Goal: Transaction & Acquisition: Download file/media

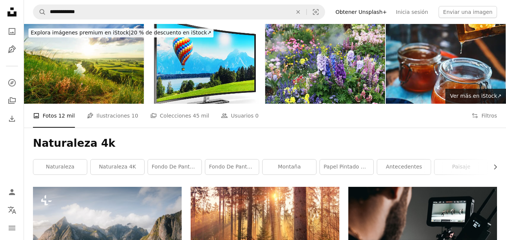
scroll to position [150, 0]
